Goal: Information Seeking & Learning: Learn about a topic

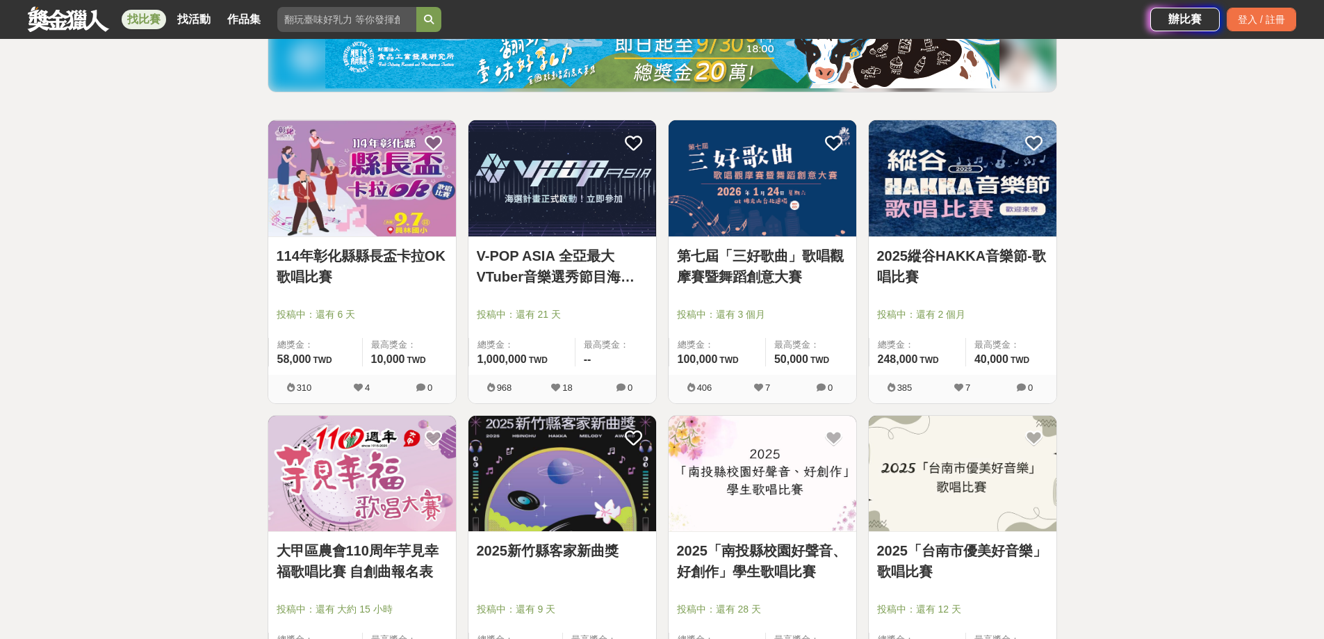
scroll to position [209, 0]
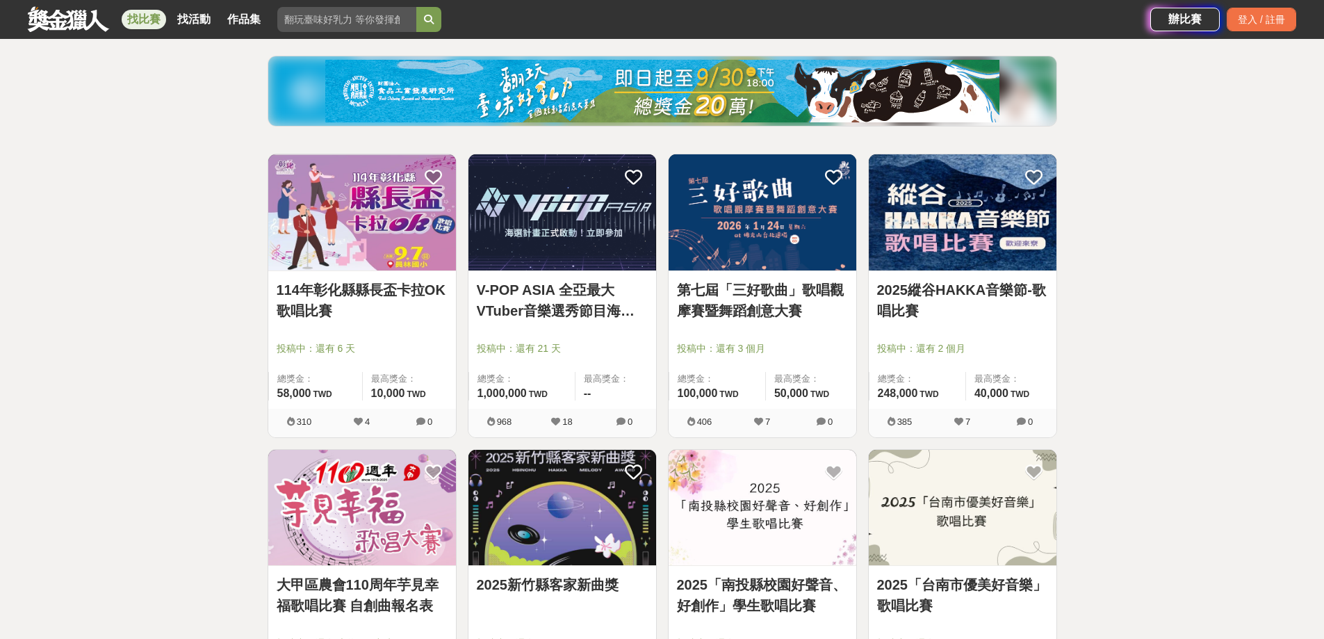
scroll to position [70, 0]
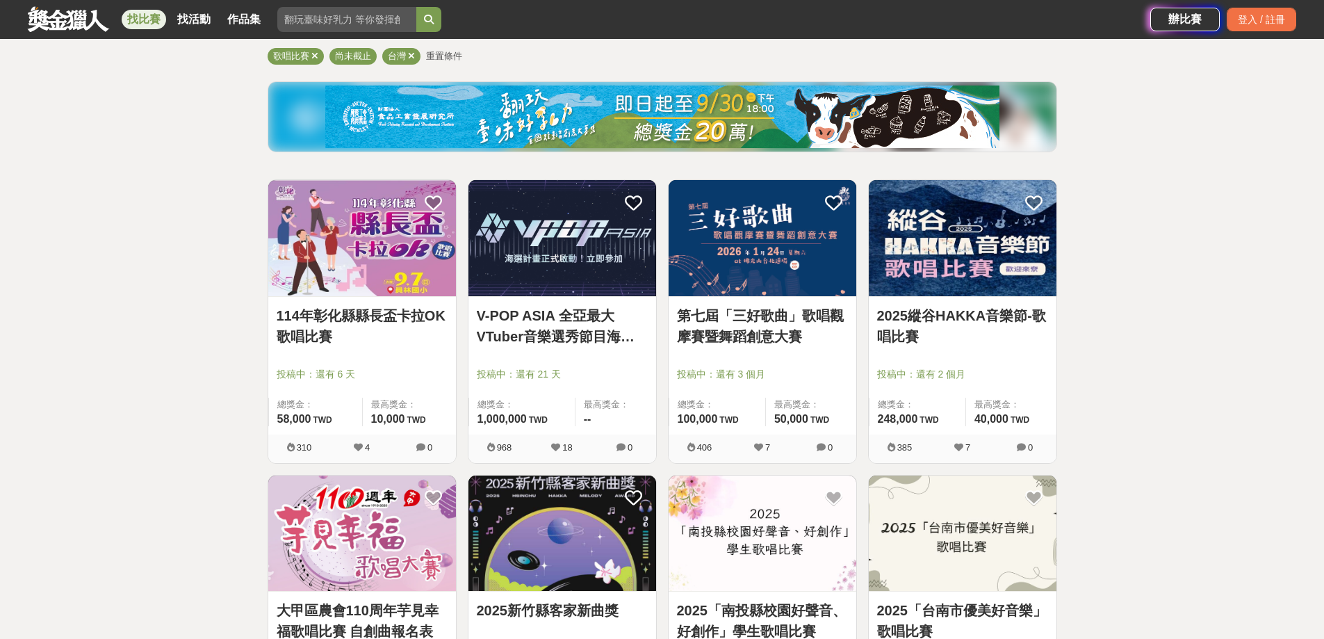
scroll to position [209, 0]
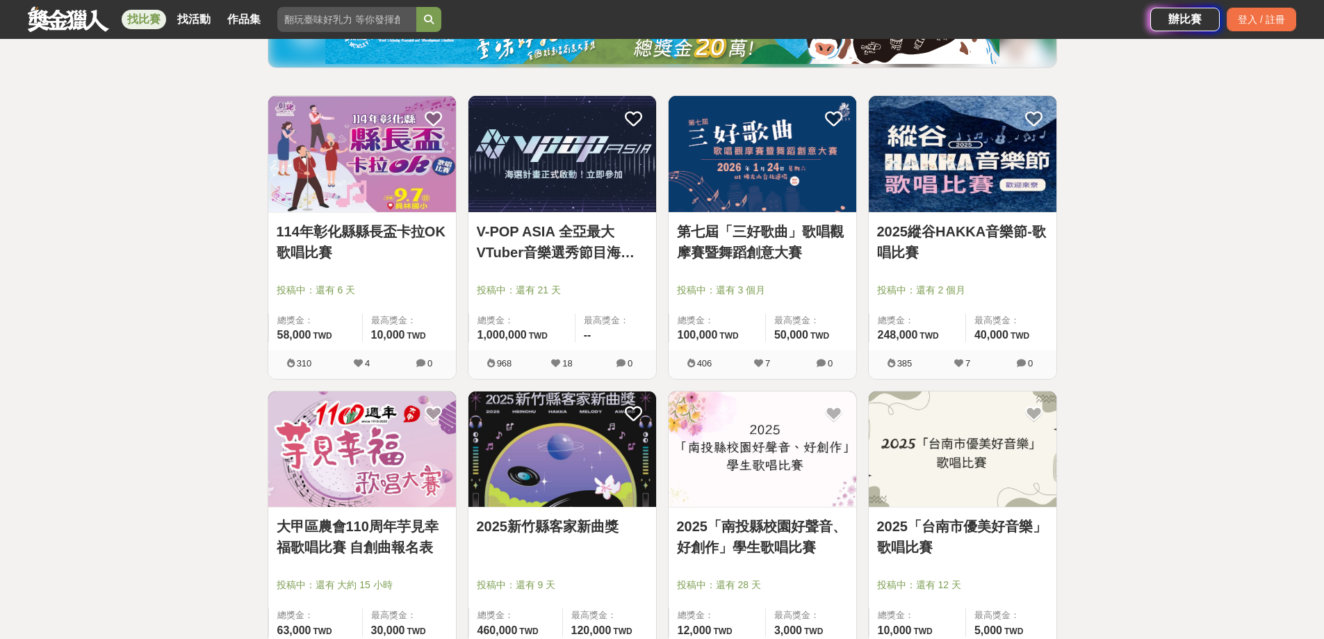
click at [383, 230] on link "114年彰化縣縣長盃卡拉OK歌唱比賽" at bounding box center [362, 242] width 171 height 42
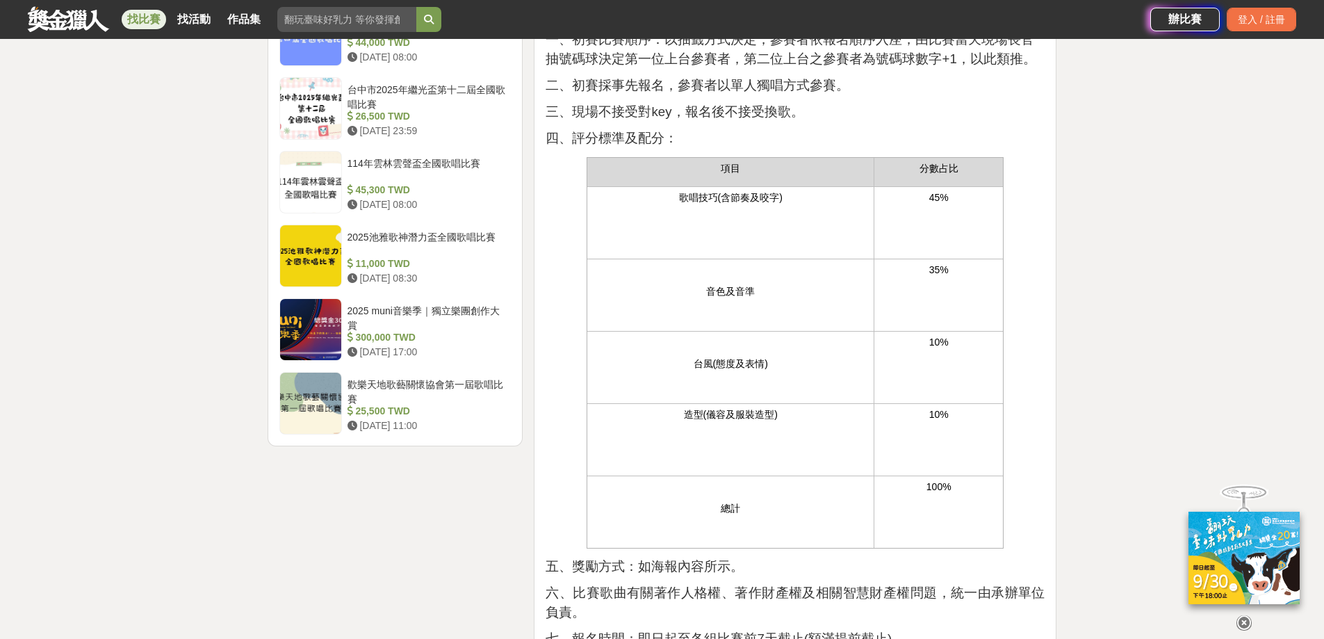
scroll to position [1738, 0]
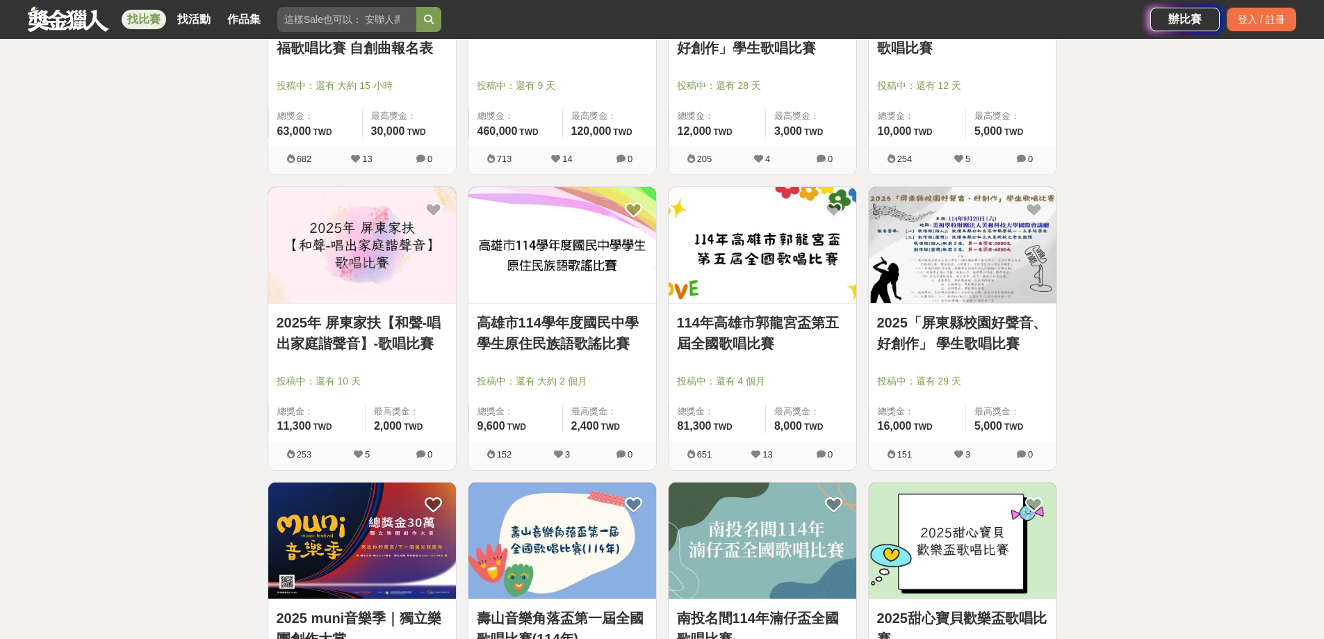
scroll to position [834, 0]
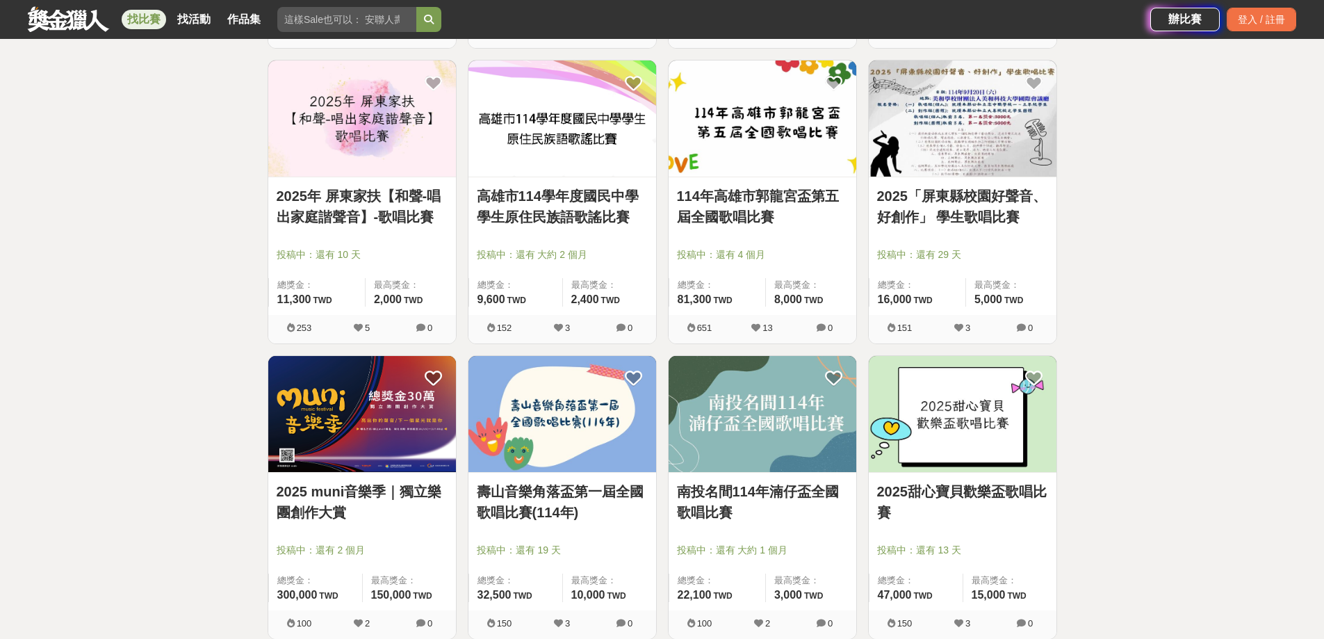
click at [340, 496] on link "2025 muni音樂季｜獨立樂團創作大賞" at bounding box center [362, 502] width 171 height 42
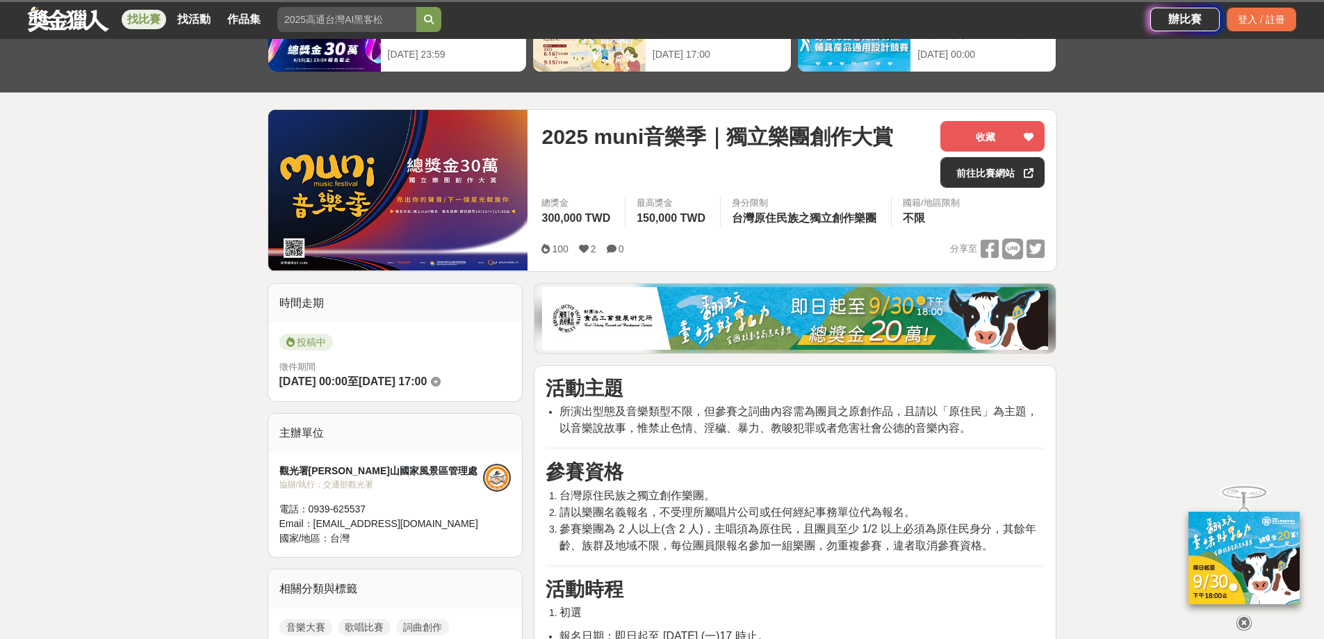
scroll to position [209, 0]
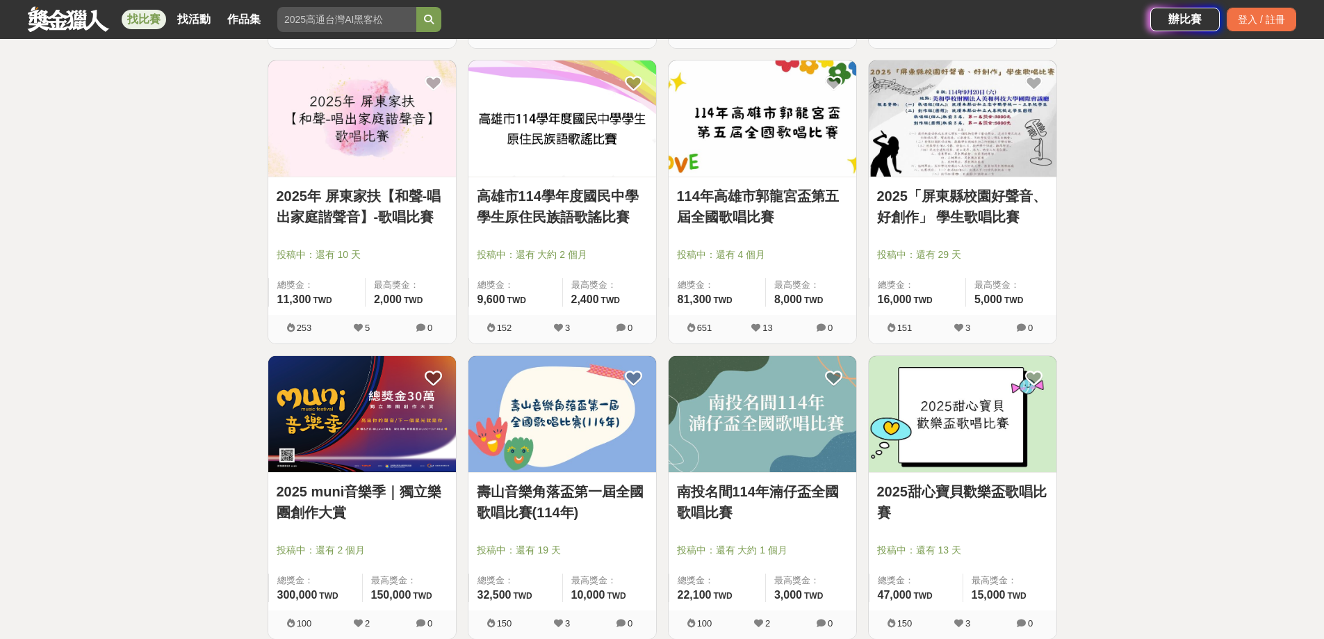
scroll to position [973, 0]
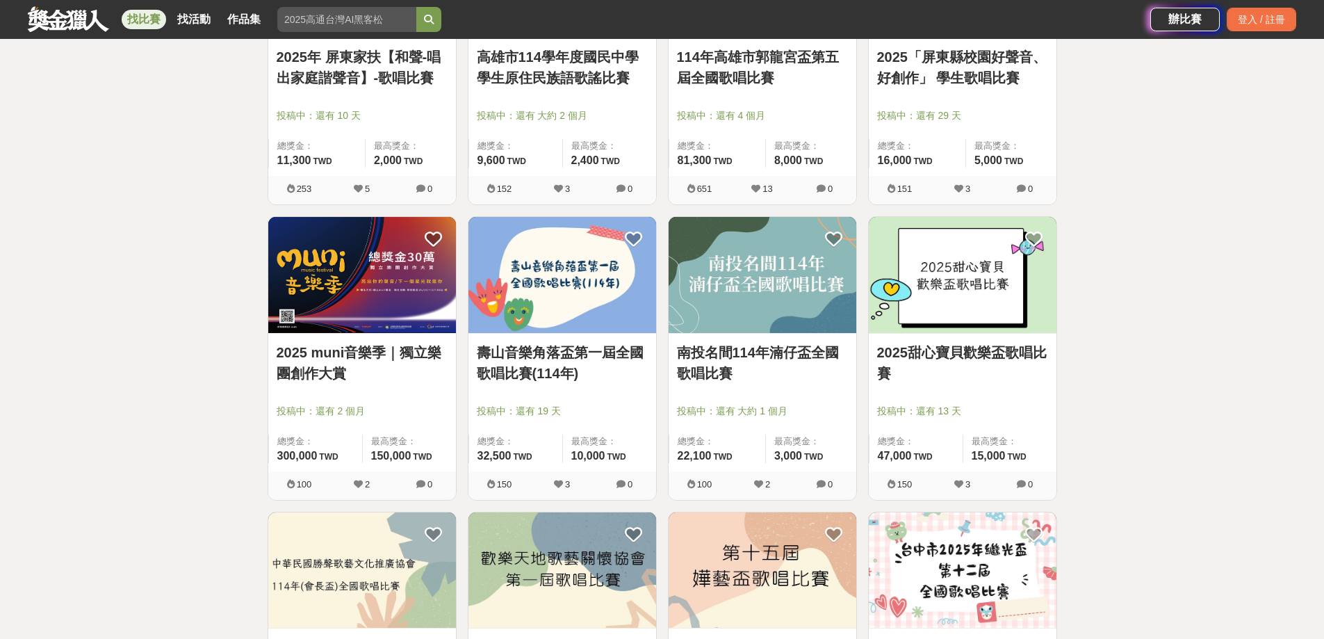
click at [504, 365] on link "壽山音樂角落盃第一屆全國歌唱比賽(114年)" at bounding box center [562, 363] width 171 height 42
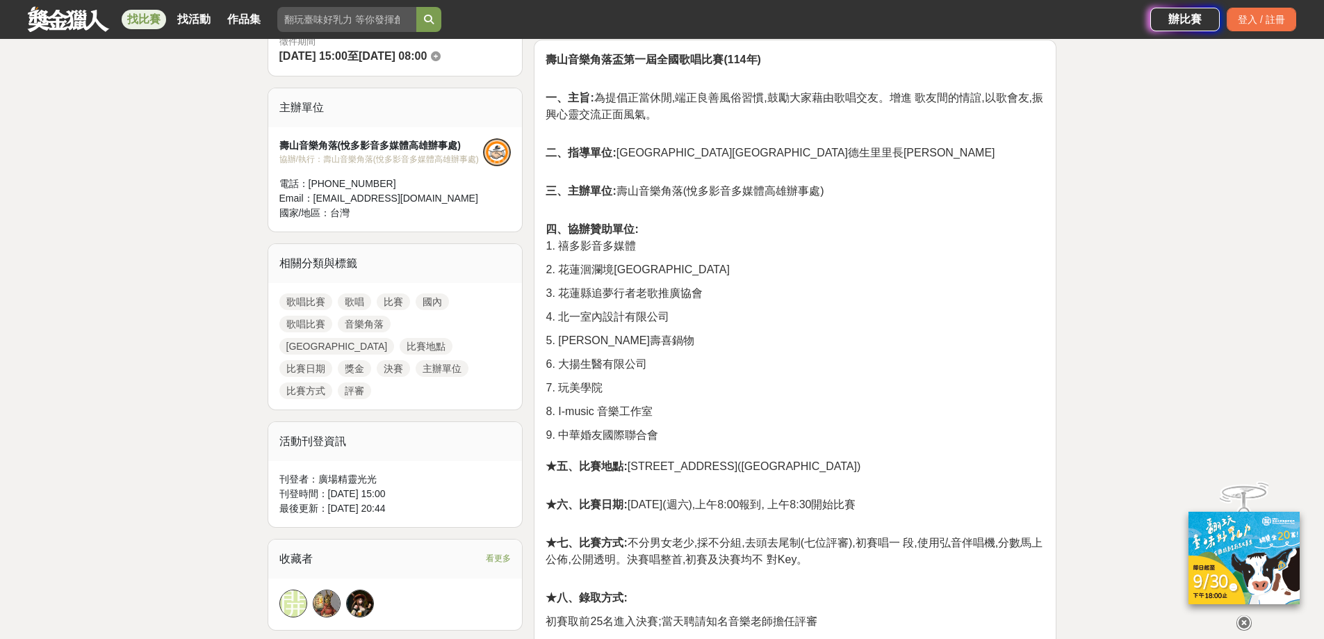
scroll to position [556, 0]
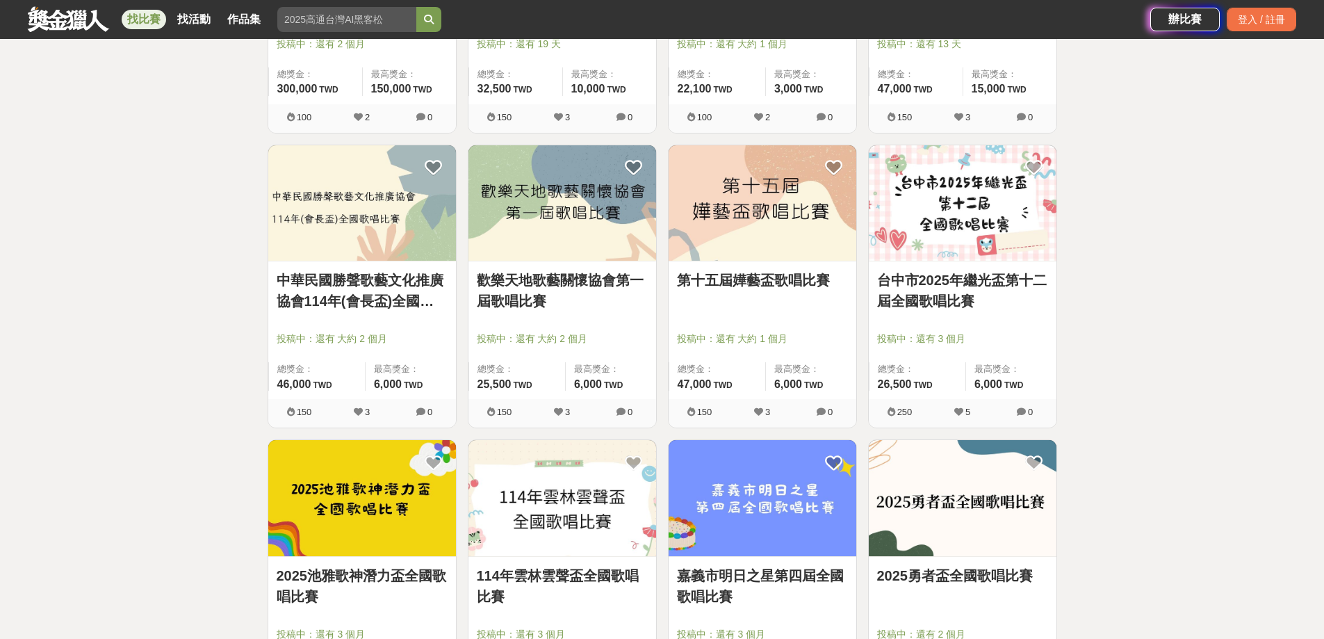
scroll to position [1460, 0]
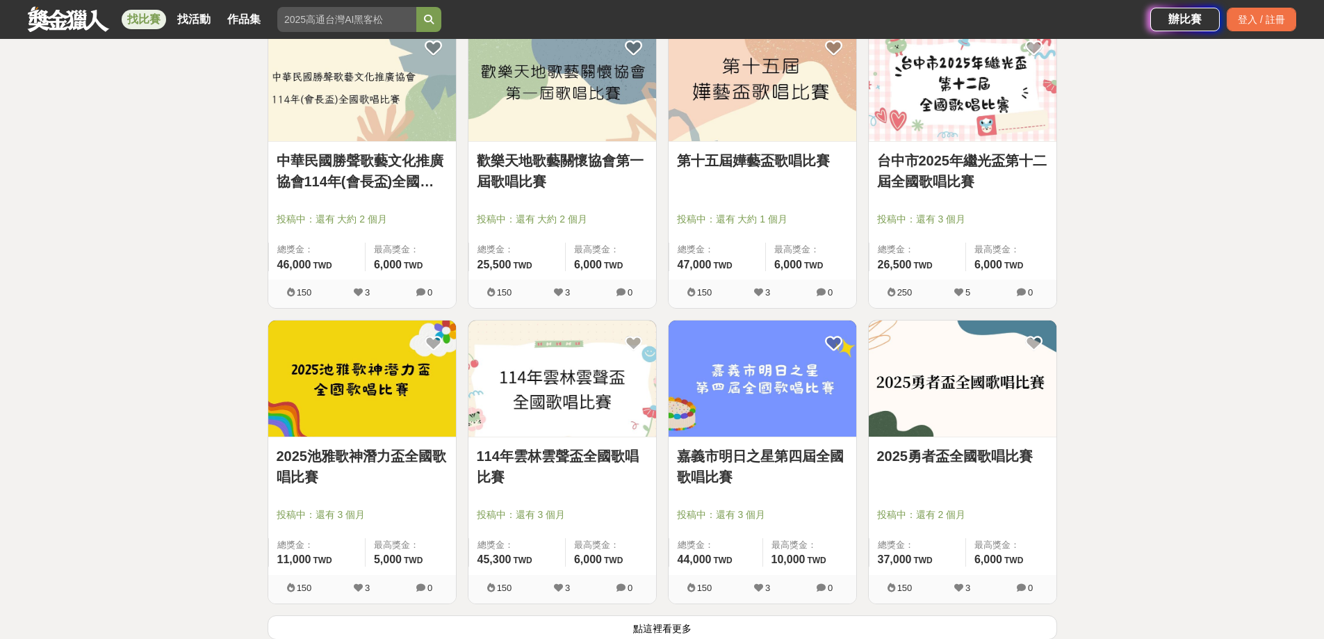
click at [1020, 398] on img at bounding box center [963, 378] width 188 height 116
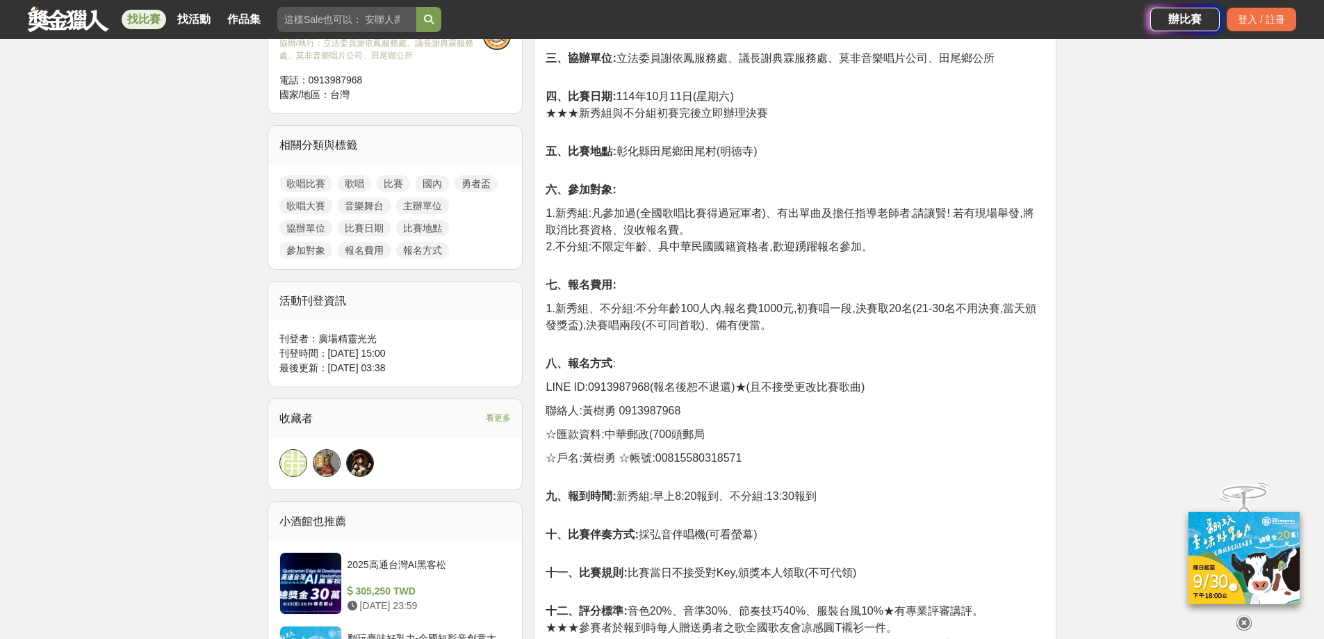
scroll to position [417, 0]
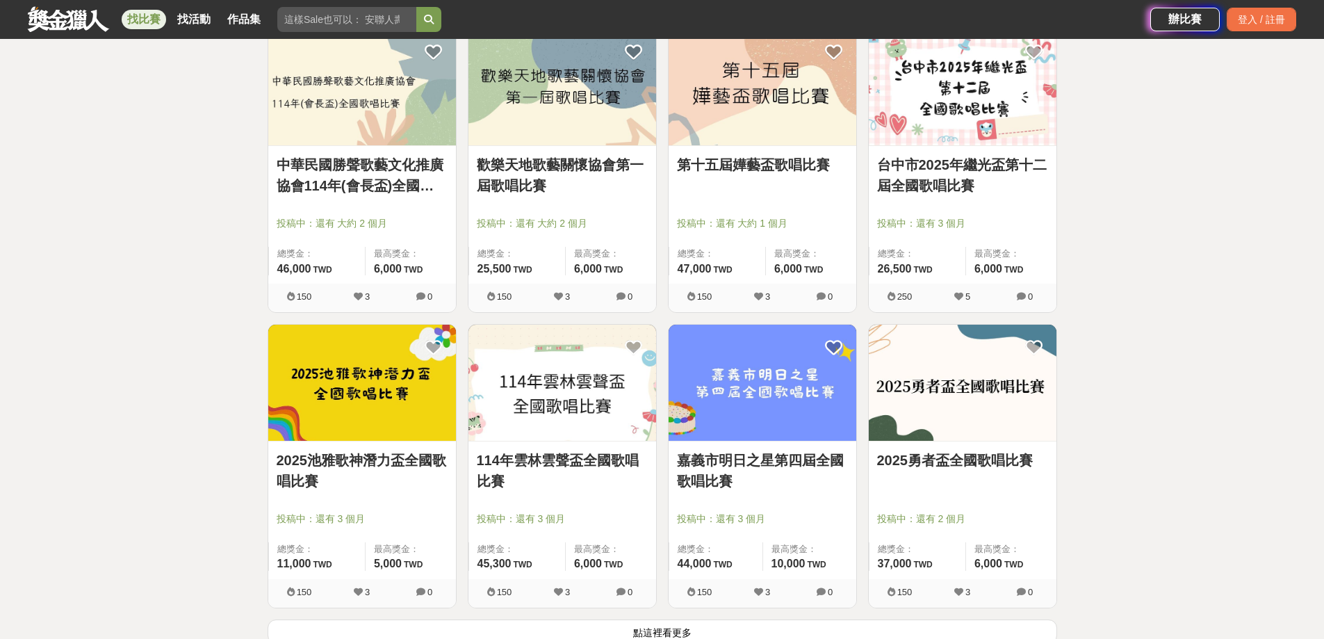
scroll to position [1460, 0]
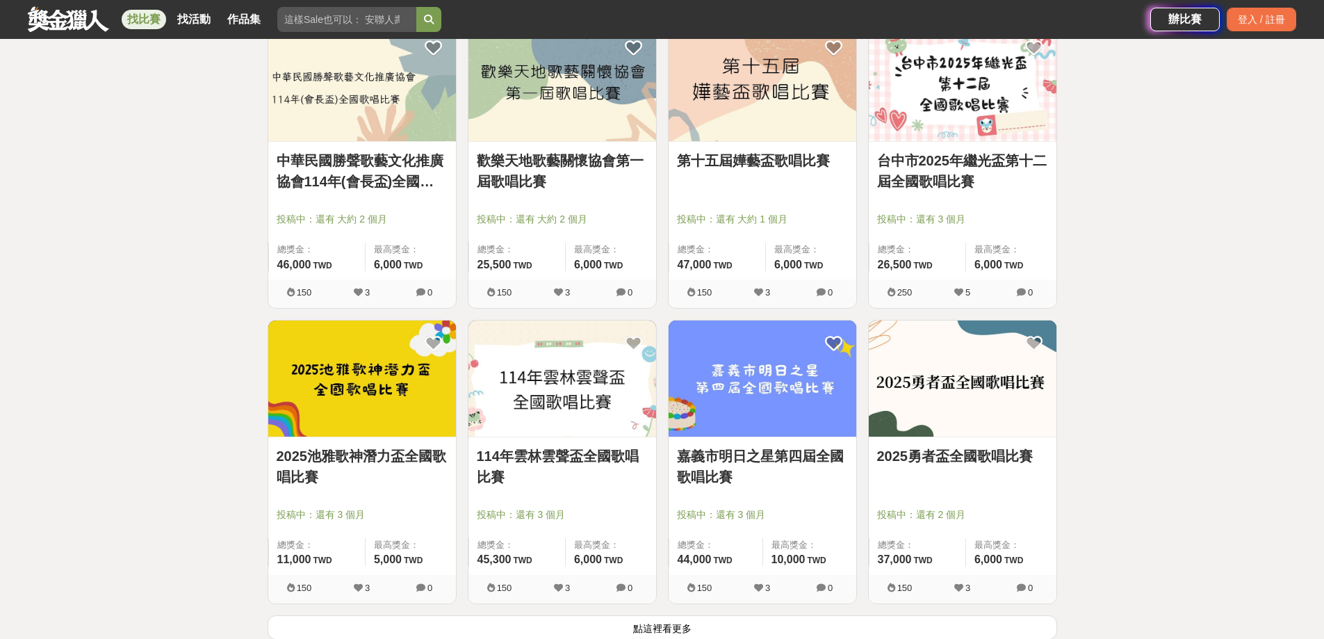
click at [372, 390] on img at bounding box center [362, 378] width 188 height 116
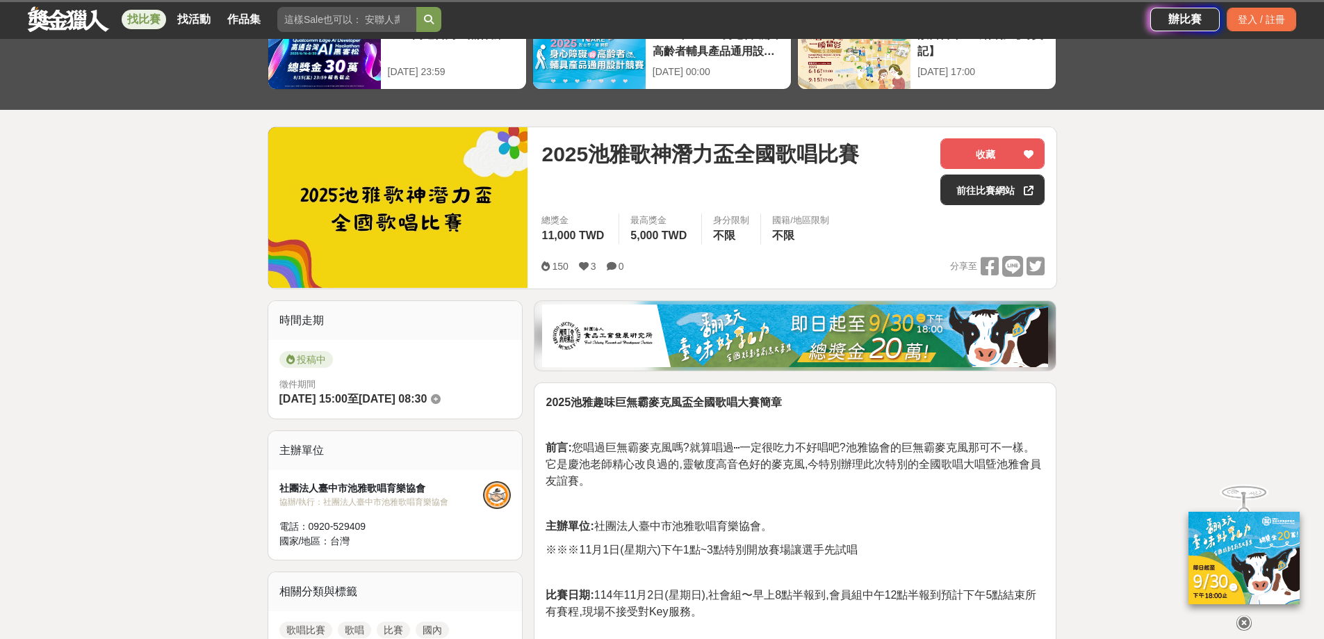
scroll to position [209, 0]
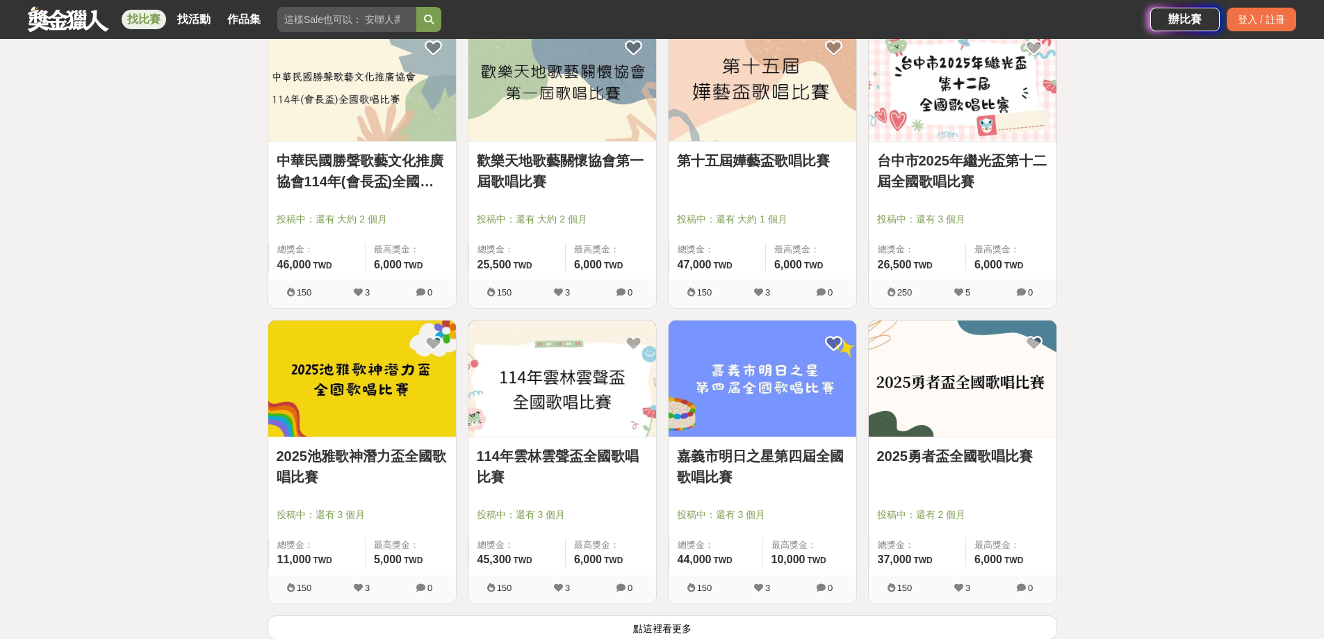
scroll to position [1599, 0]
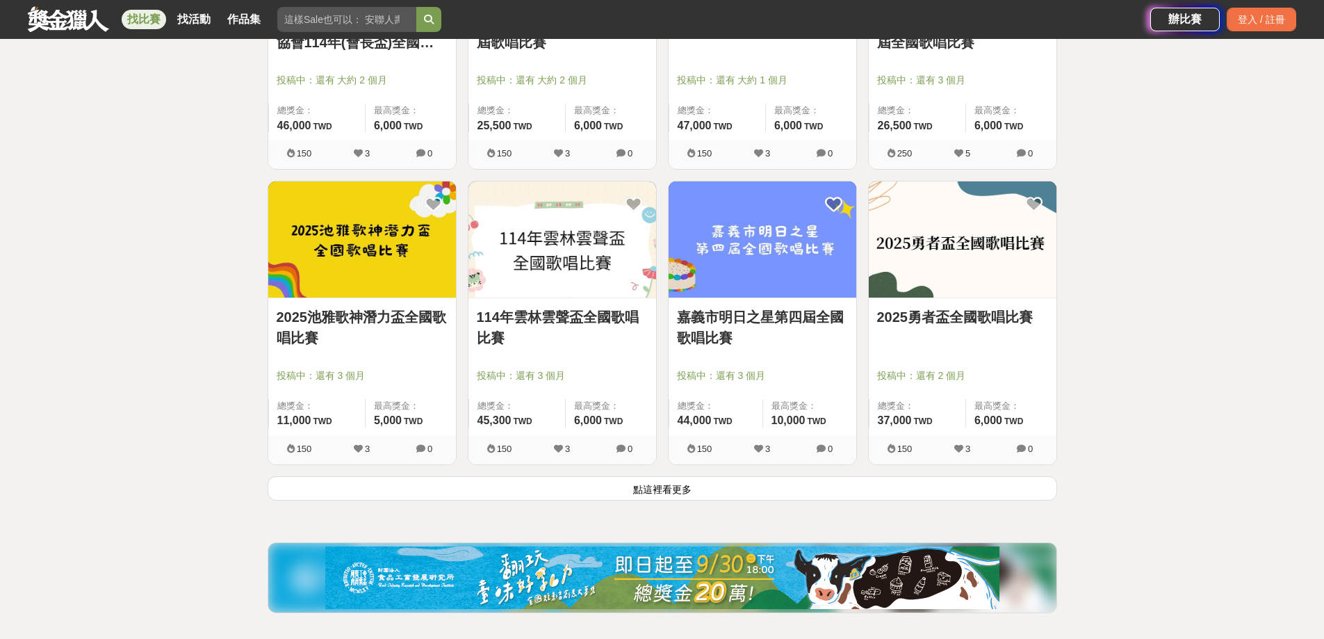
click at [652, 500] on button "點這裡看更多" at bounding box center [663, 488] width 790 height 24
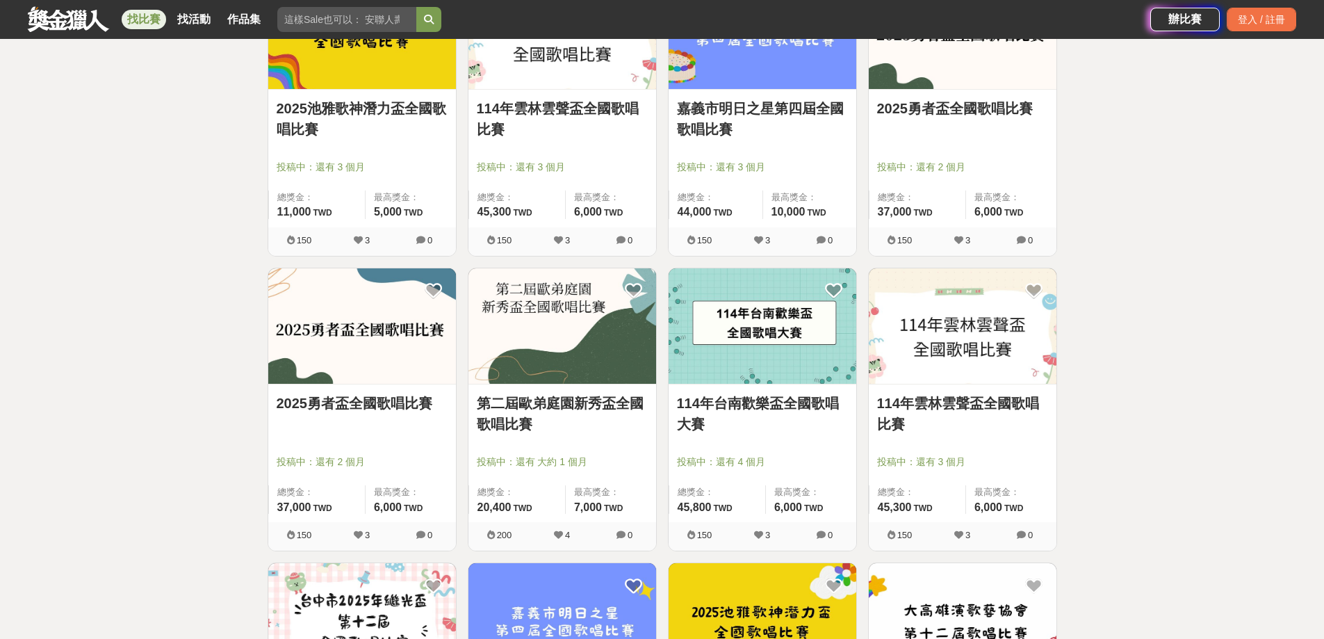
scroll to position [1738, 0]
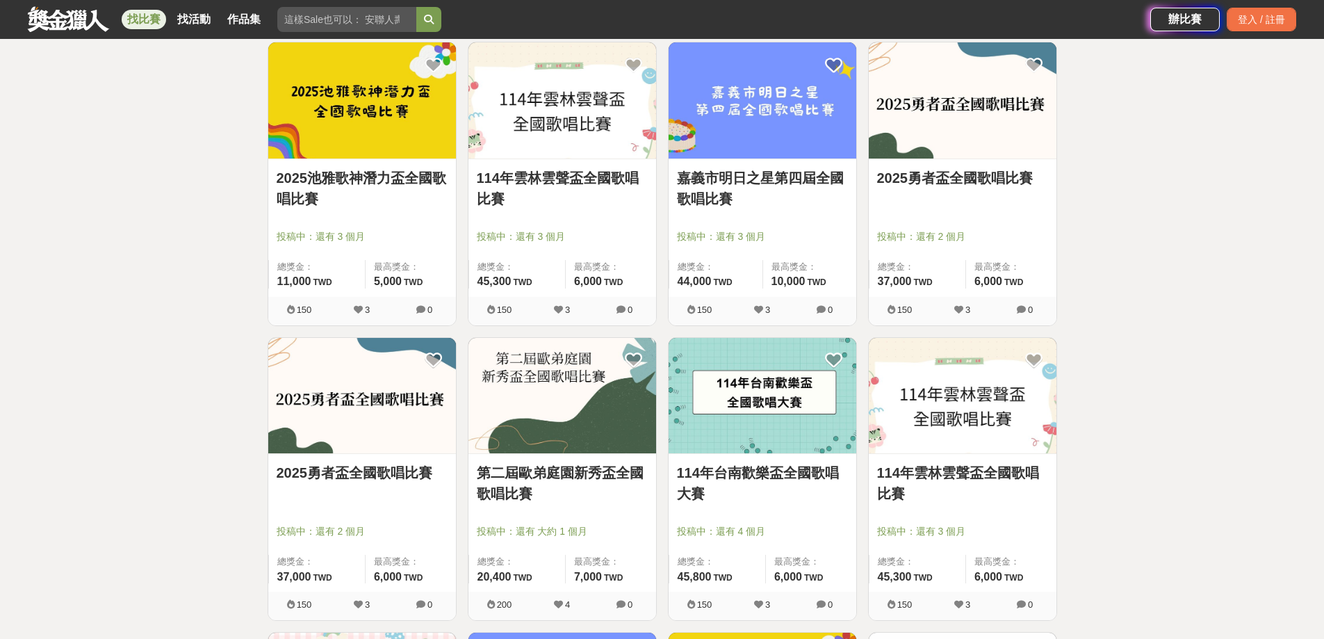
click at [543, 428] on img at bounding box center [562, 396] width 188 height 116
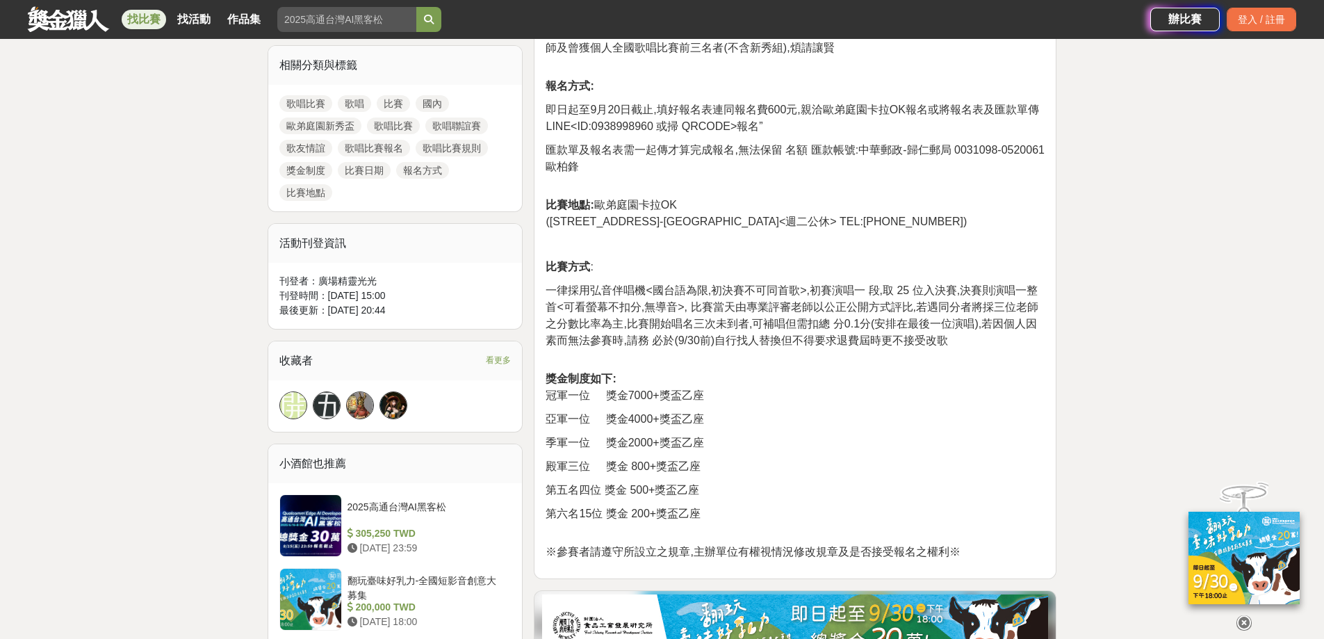
scroll to position [626, 0]
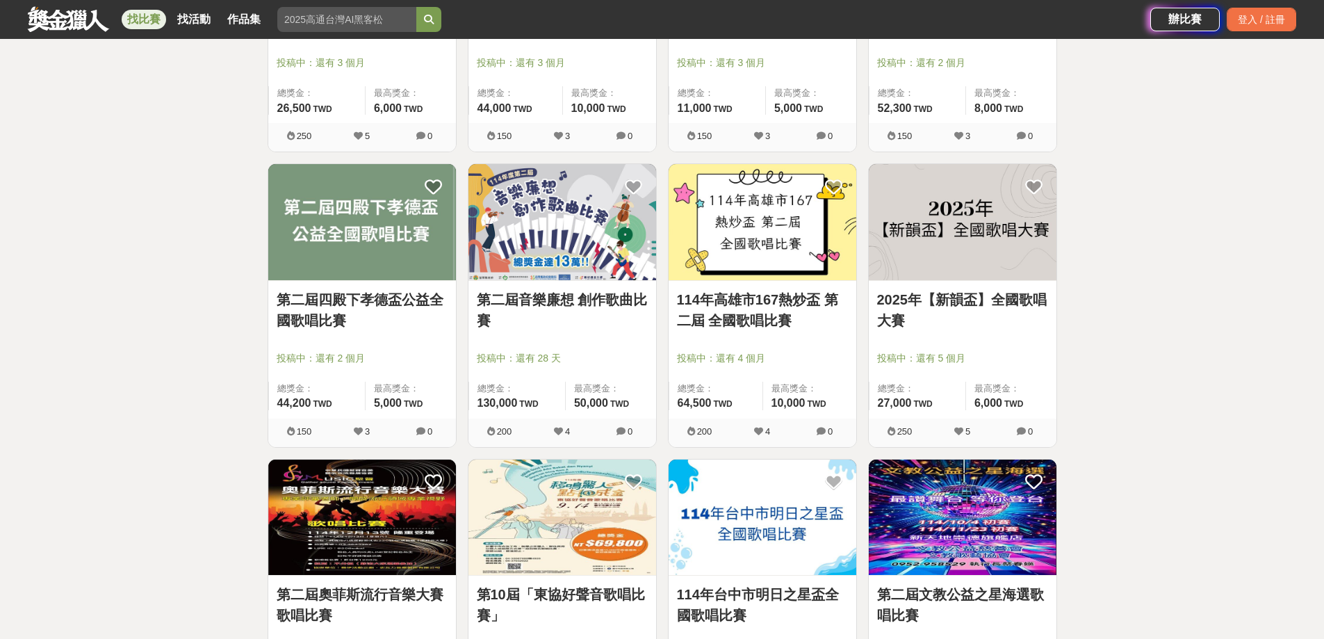
scroll to position [2502, 0]
click at [596, 249] on img at bounding box center [562, 221] width 188 height 116
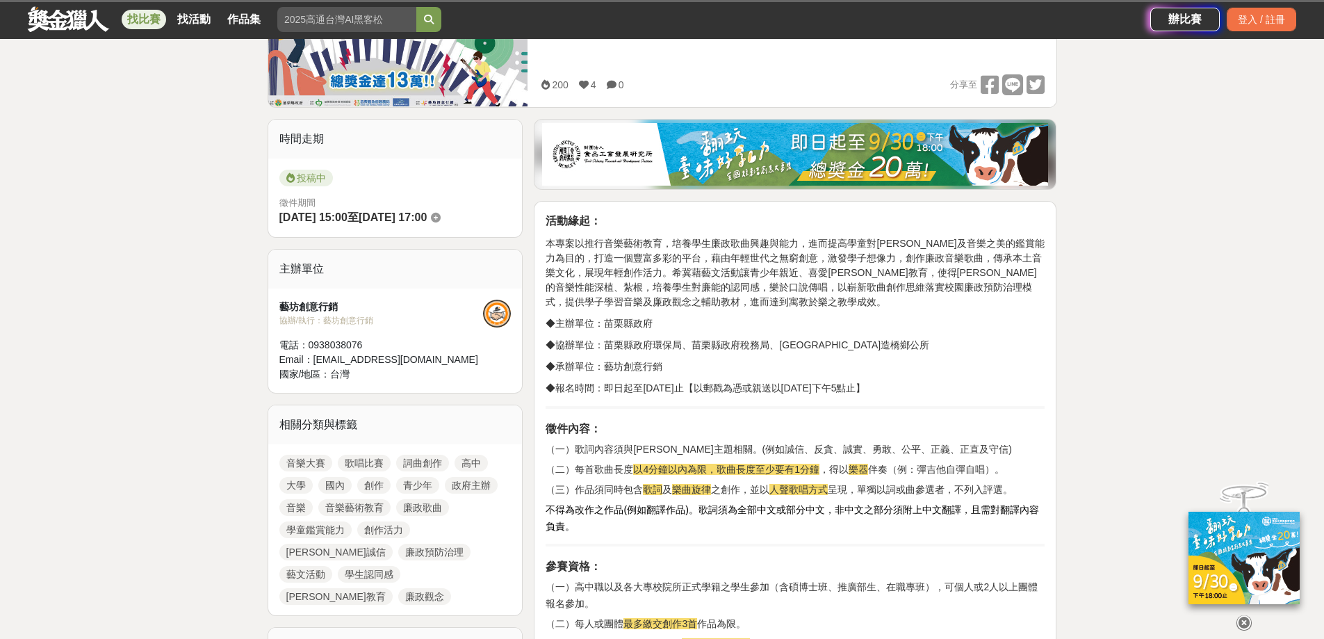
scroll to position [278, 0]
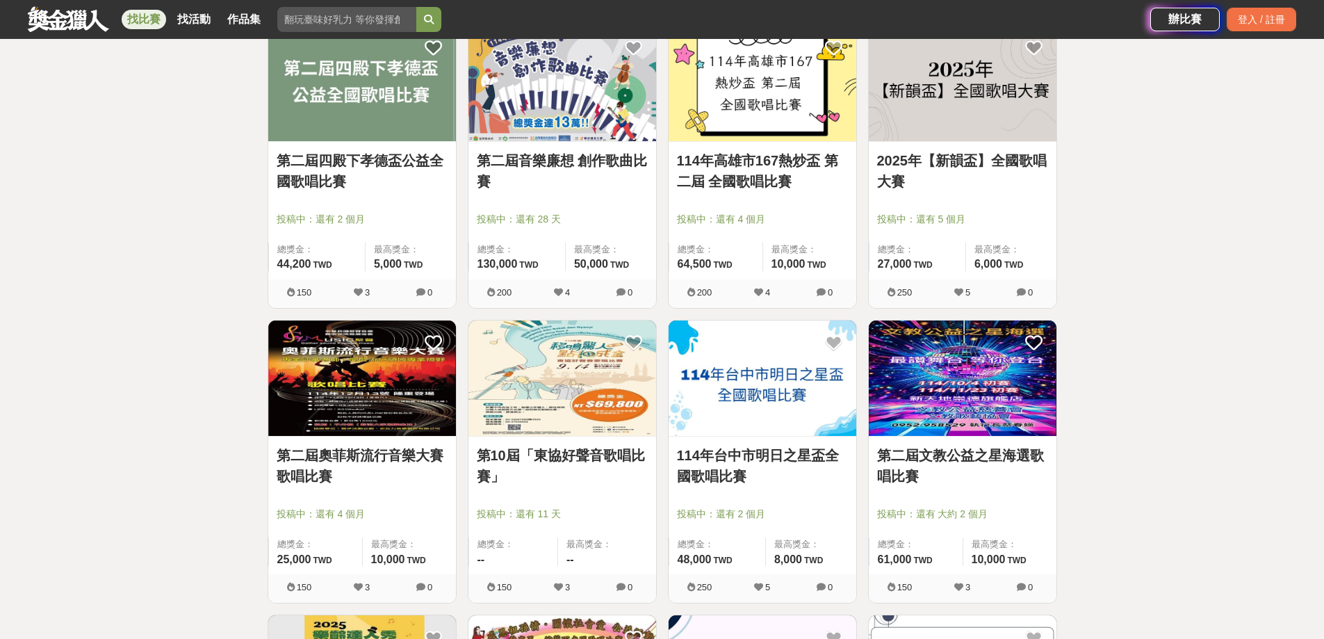
scroll to position [2850, 0]
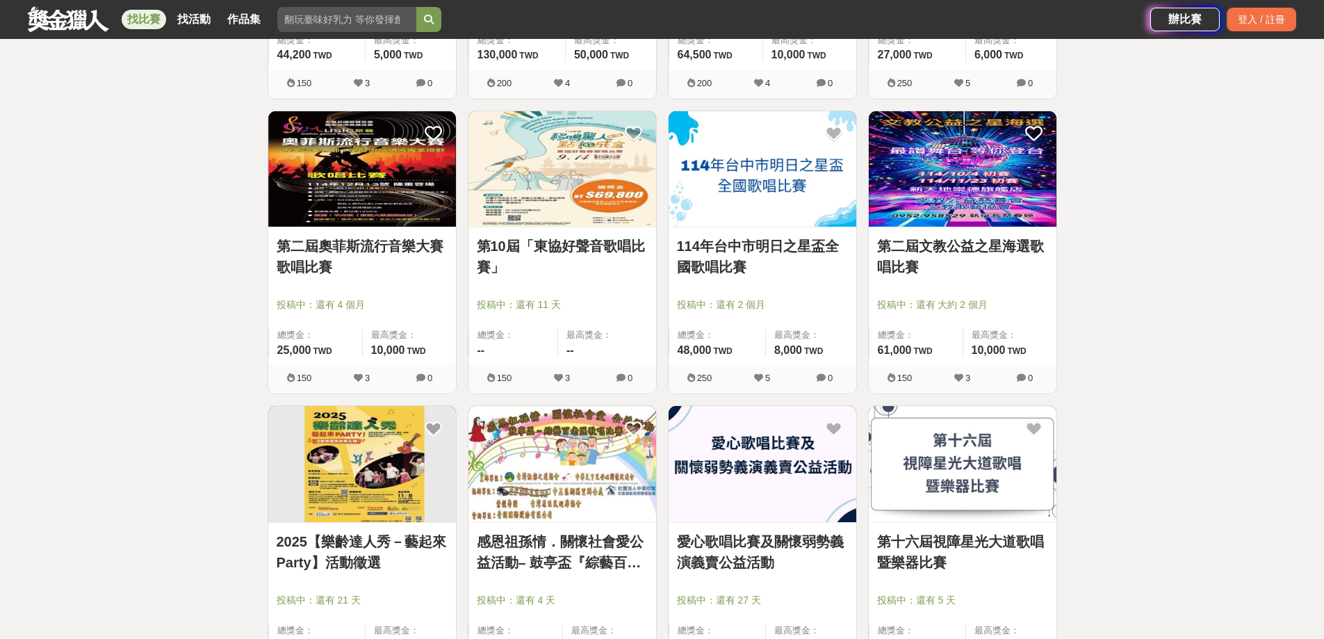
click at [972, 192] on img at bounding box center [963, 169] width 188 height 116
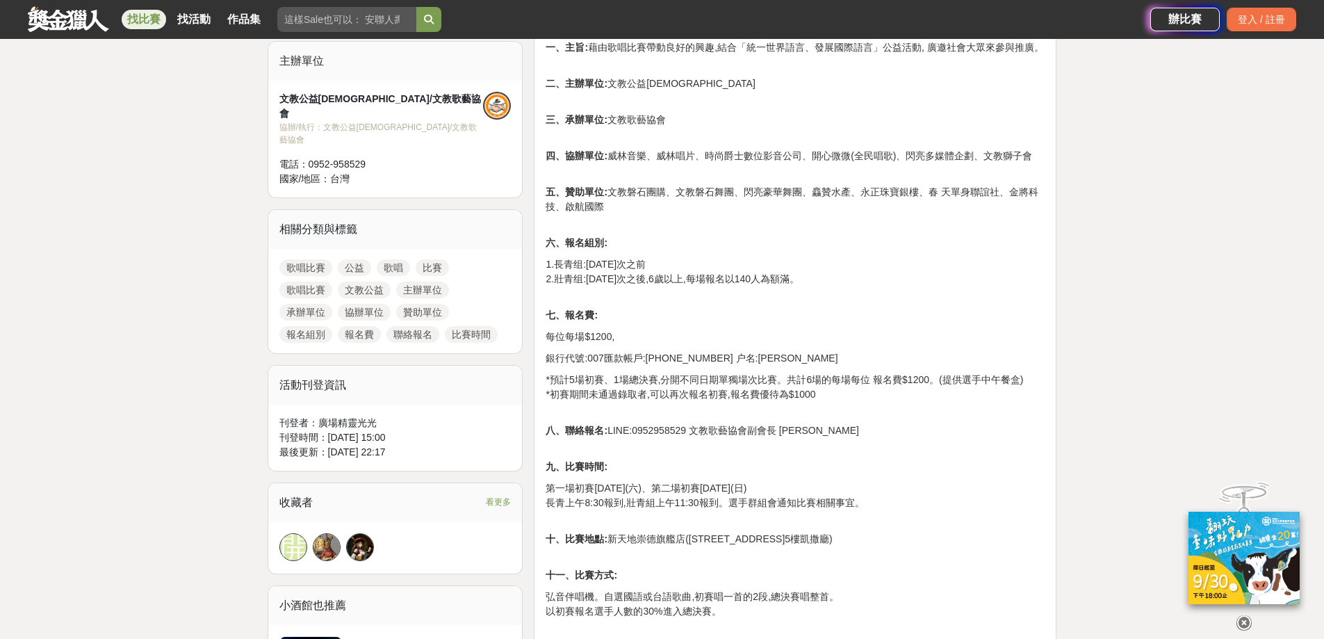
scroll to position [556, 0]
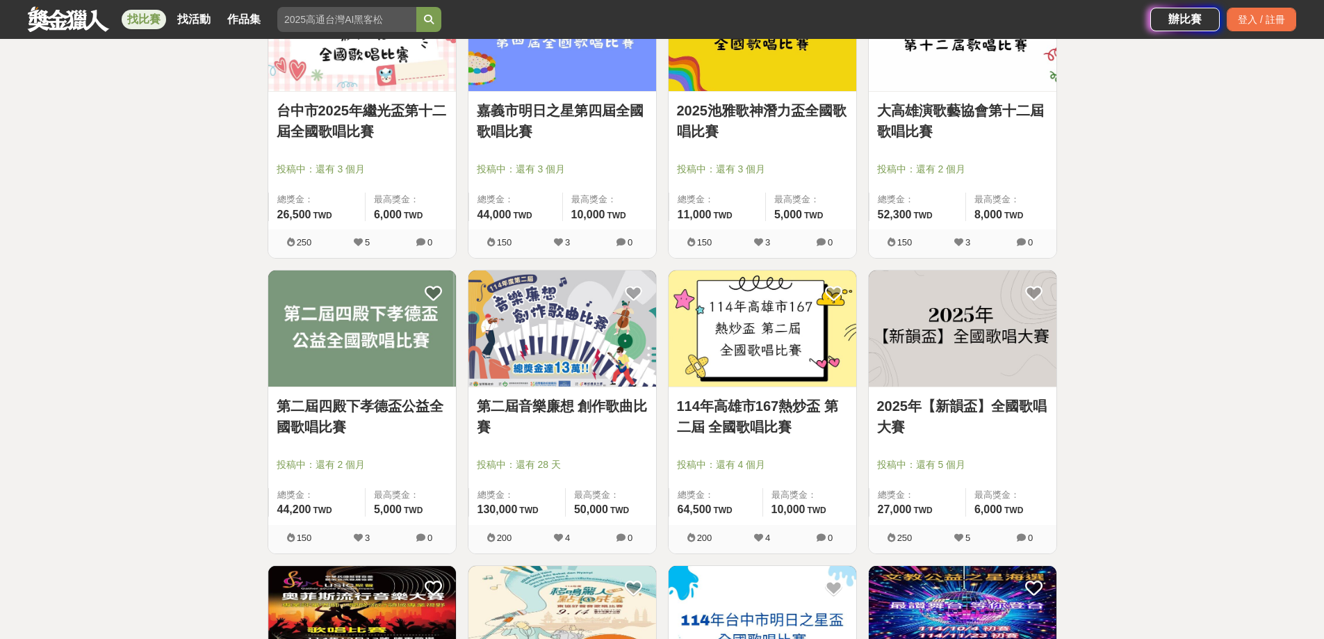
scroll to position [2006, 0]
